Goal: Task Accomplishment & Management: Use online tool/utility

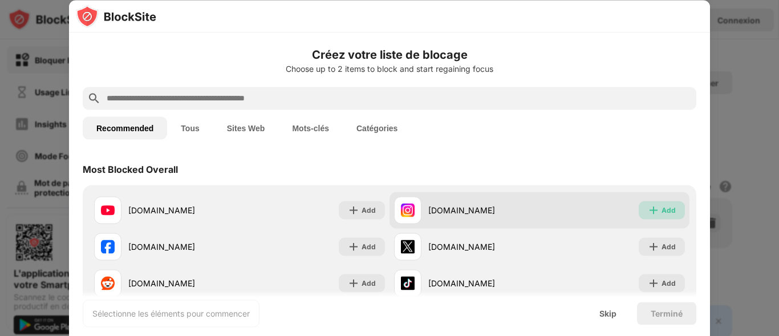
click at [648, 211] on img at bounding box center [653, 209] width 11 height 11
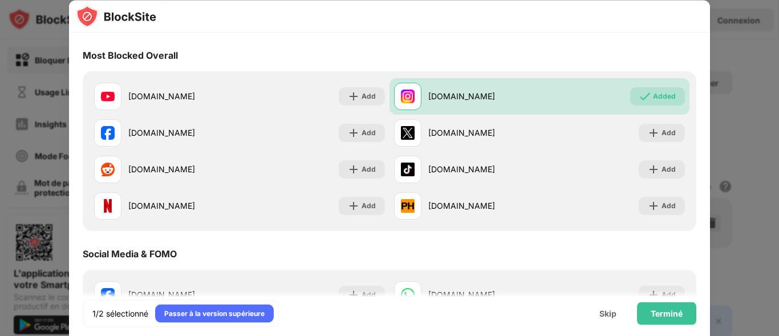
scroll to position [119, 0]
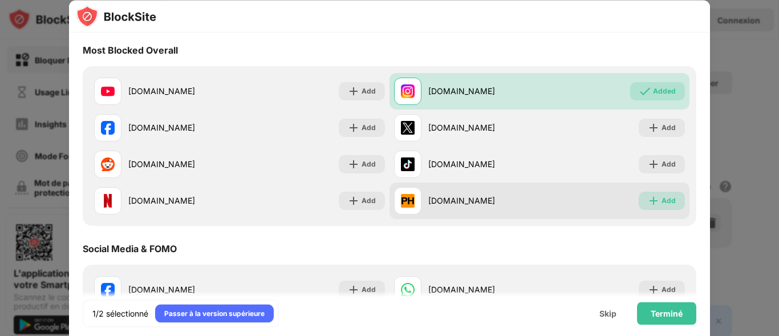
click at [661, 204] on div "Add" at bounding box center [668, 200] width 14 height 11
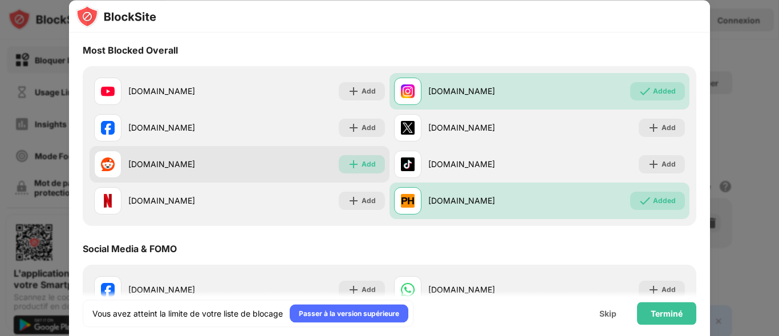
click at [353, 162] on img at bounding box center [353, 163] width 11 height 11
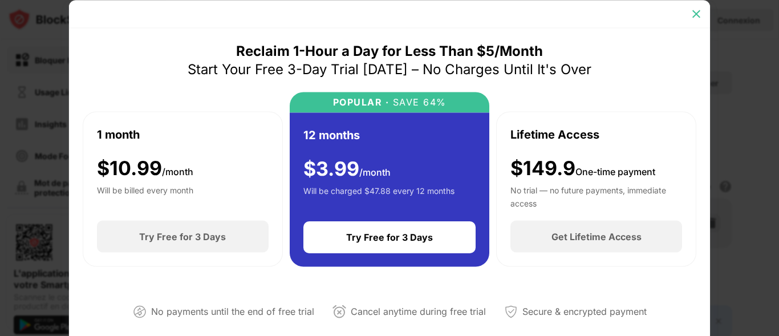
click at [696, 14] on img at bounding box center [695, 13] width 11 height 11
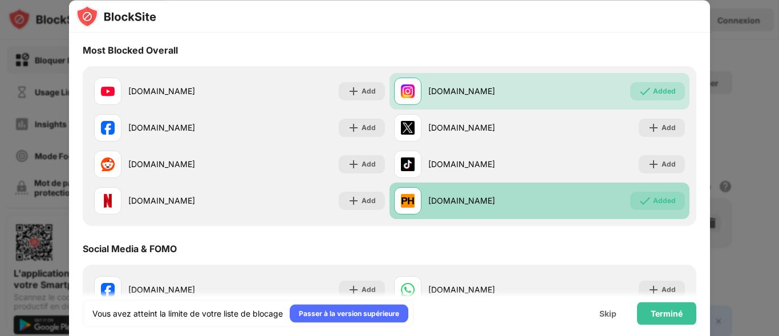
click at [657, 201] on div "Added" at bounding box center [664, 200] width 23 height 11
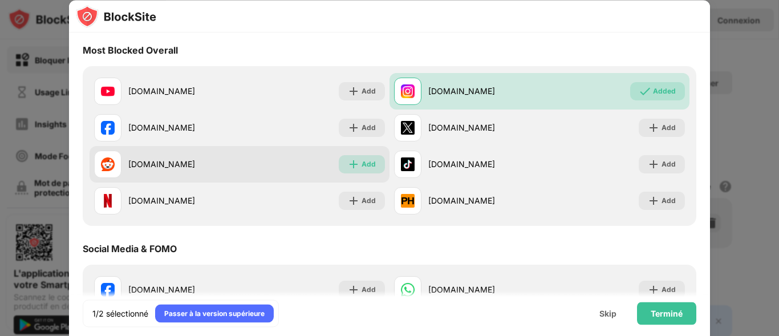
click at [355, 158] on div "Add" at bounding box center [362, 164] width 46 height 18
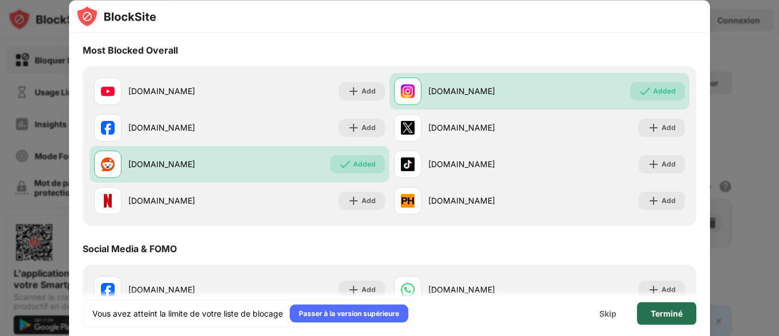
click at [667, 316] on div "Terminé" at bounding box center [667, 312] width 32 height 9
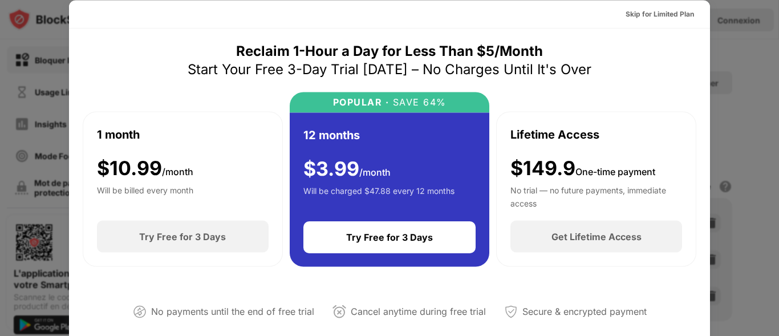
click at [738, 64] on div at bounding box center [389, 168] width 779 height 336
click at [681, 18] on div "Skip for Limited Plan" at bounding box center [659, 13] width 68 height 11
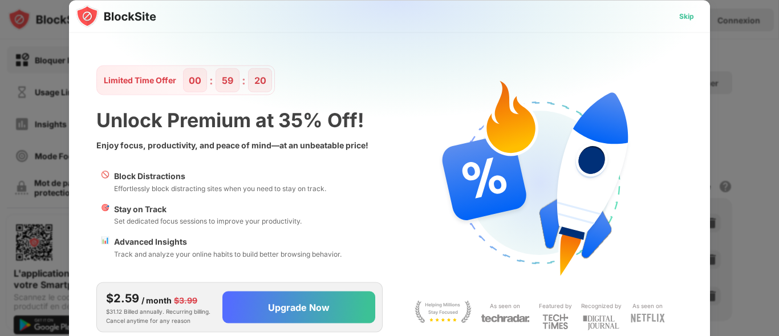
click at [681, 18] on div "Skip" at bounding box center [686, 15] width 15 height 11
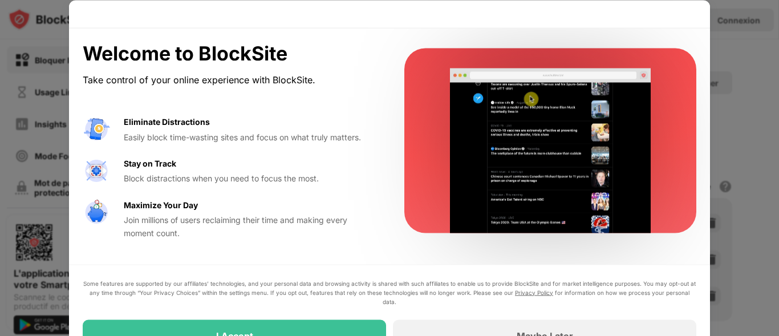
drag, startPoint x: 777, startPoint y: 80, endPoint x: 775, endPoint y: 100, distance: 20.0
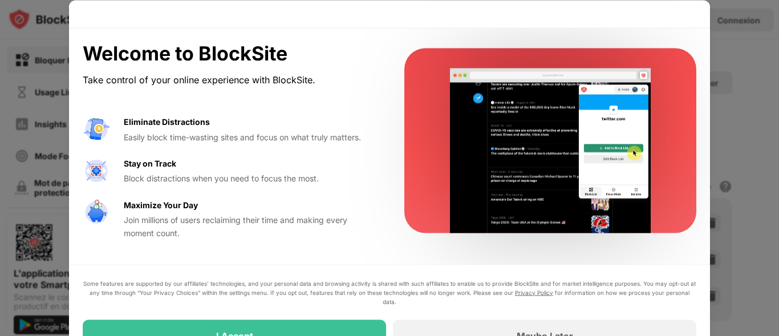
click at [775, 100] on div at bounding box center [389, 168] width 779 height 336
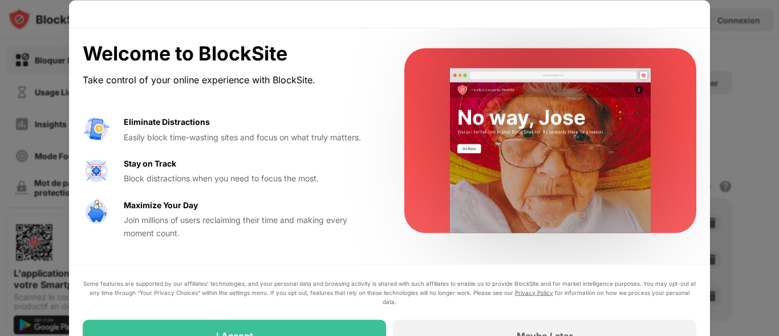
drag, startPoint x: 775, startPoint y: 101, endPoint x: 773, endPoint y: 116, distance: 15.7
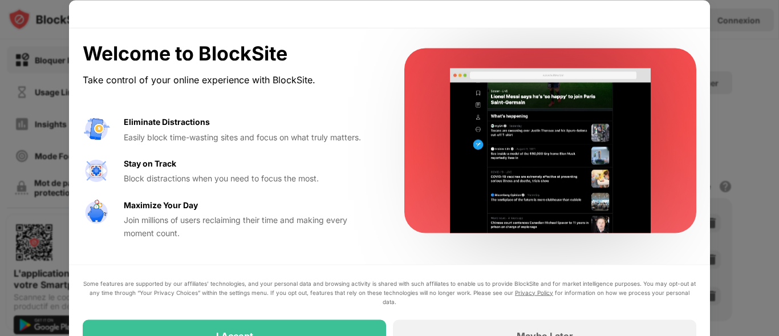
click at [773, 116] on div at bounding box center [389, 168] width 779 height 336
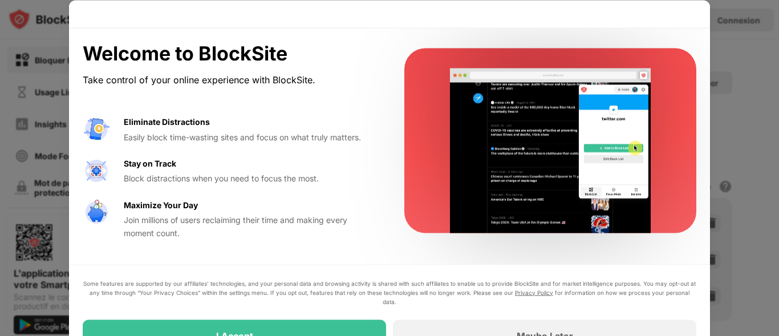
click at [703, 63] on div "Welcome to BlockSite Take control of your online experience with BlockSite. Eli…" at bounding box center [389, 140] width 641 height 225
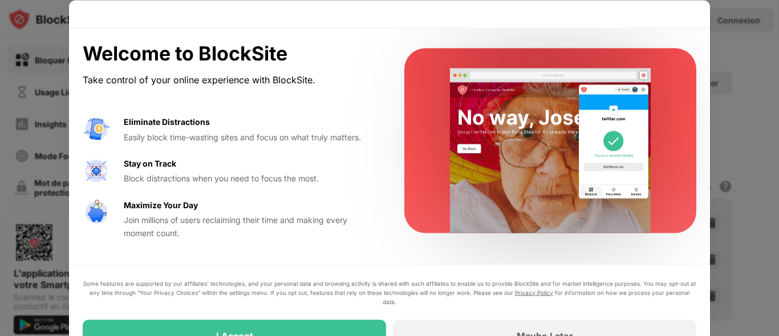
drag, startPoint x: 703, startPoint y: 74, endPoint x: 689, endPoint y: 95, distance: 25.5
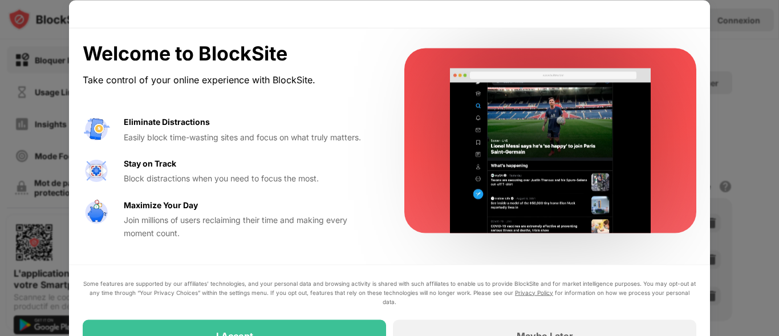
click at [689, 94] on div "Welcome to BlockSite Take control of your online experience with BlockSite. Eli…" at bounding box center [389, 140] width 641 height 225
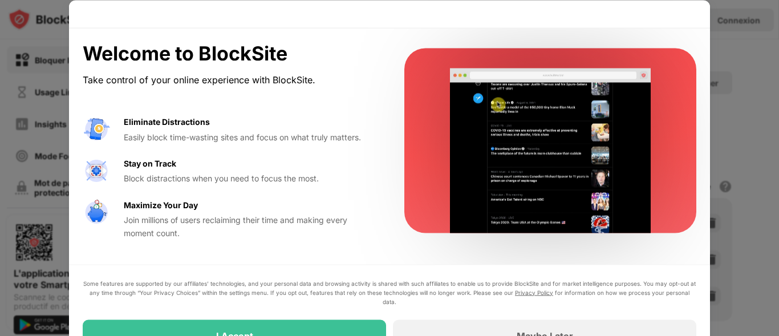
click at [745, 119] on div at bounding box center [389, 168] width 779 height 336
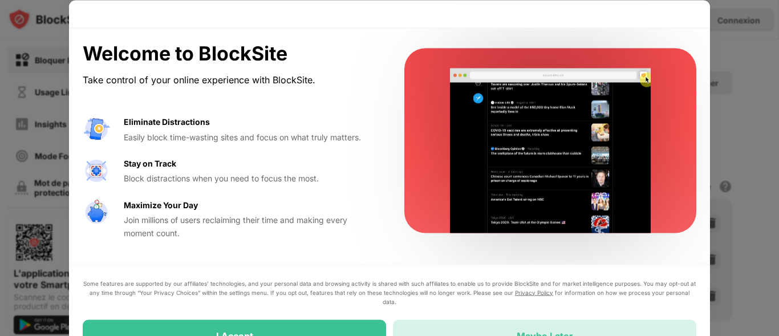
click at [556, 326] on div "Maybe Later" at bounding box center [544, 335] width 303 height 32
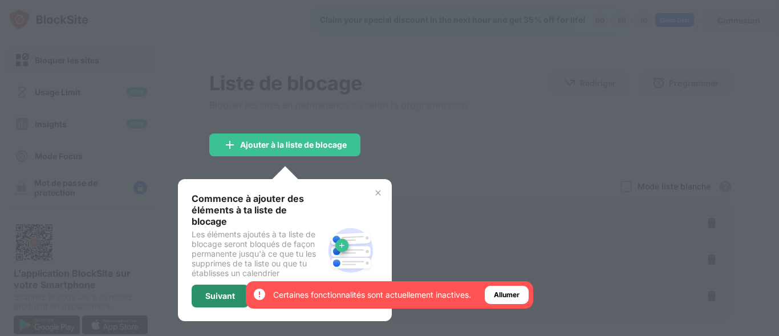
click at [204, 286] on div "Suivant" at bounding box center [220, 295] width 57 height 23
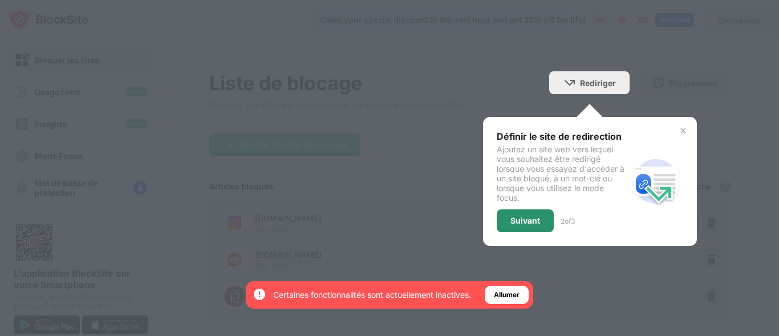
click at [534, 219] on div "Suivant" at bounding box center [525, 220] width 57 height 23
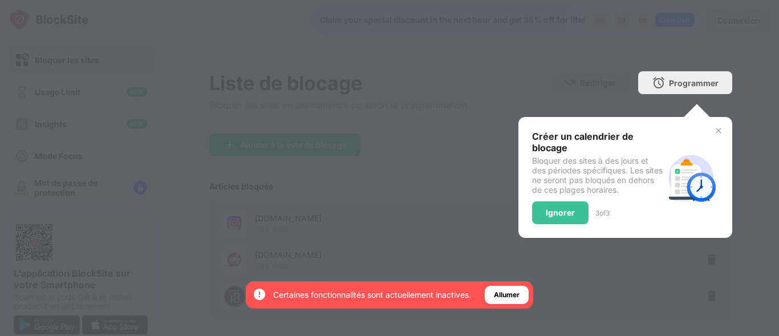
click at [714, 135] on img at bounding box center [718, 130] width 9 height 9
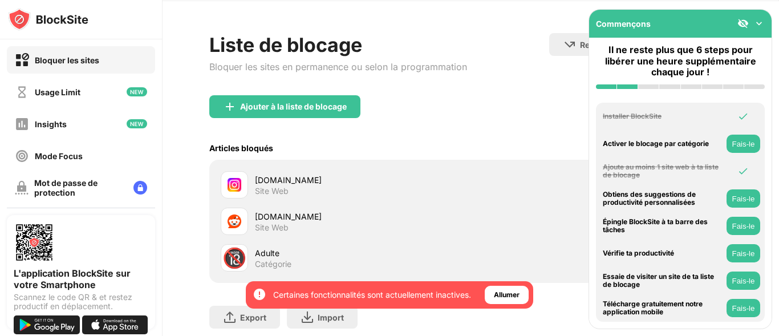
scroll to position [43, 0]
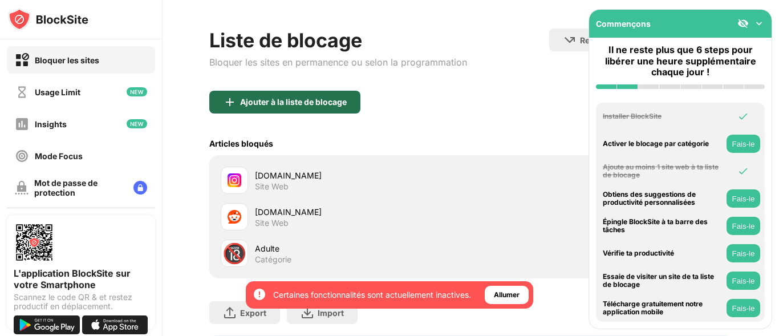
click at [303, 104] on div "Ajouter à la liste de blocage" at bounding box center [293, 101] width 107 height 9
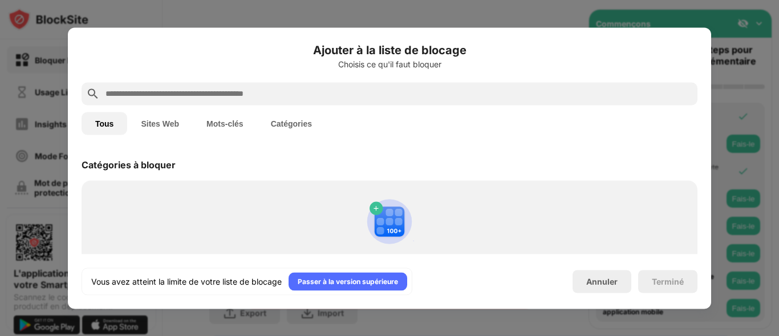
click at [322, 100] on input "text" at bounding box center [398, 94] width 588 height 14
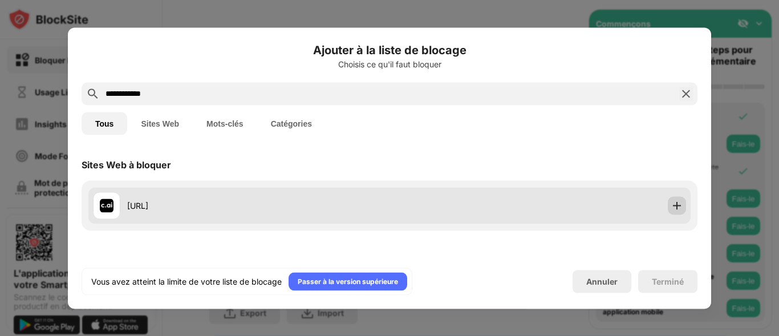
type input "**********"
click at [671, 210] on img at bounding box center [676, 205] width 11 height 11
